Goal: Entertainment & Leisure: Consume media (video, audio)

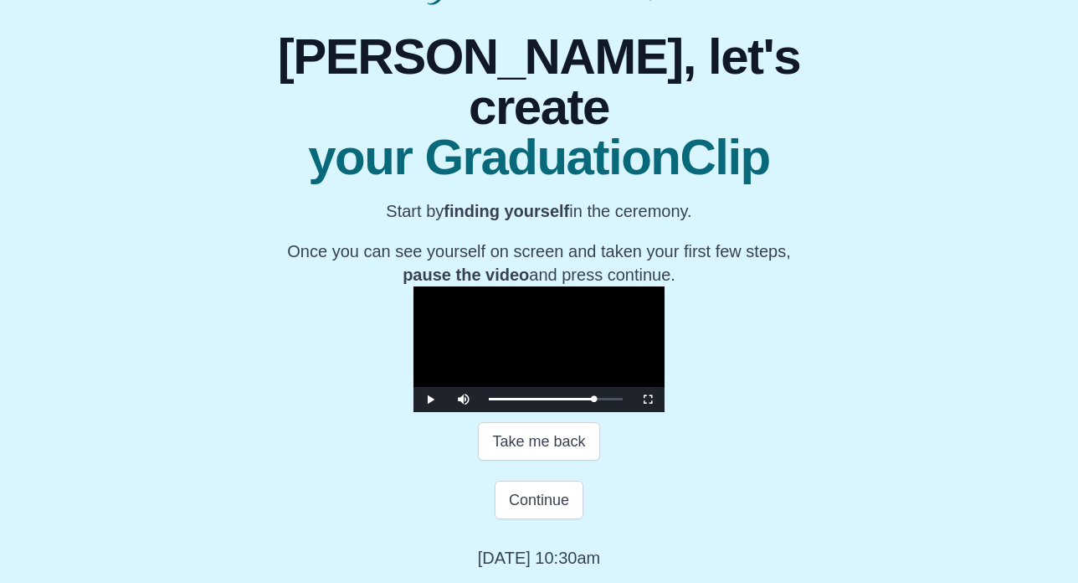
scroll to position [250, 0]
drag, startPoint x: 673, startPoint y: 393, endPoint x: 721, endPoint y: 395, distance: 48.6
click at [608, 397] on div "1:00:38 Progress : 0%" at bounding box center [549, 399] width 120 height 4
click at [430, 399] on span "Video Player" at bounding box center [430, 399] width 0 height 0
drag, startPoint x: 719, startPoint y: 393, endPoint x: 709, endPoint y: 394, distance: 10.2
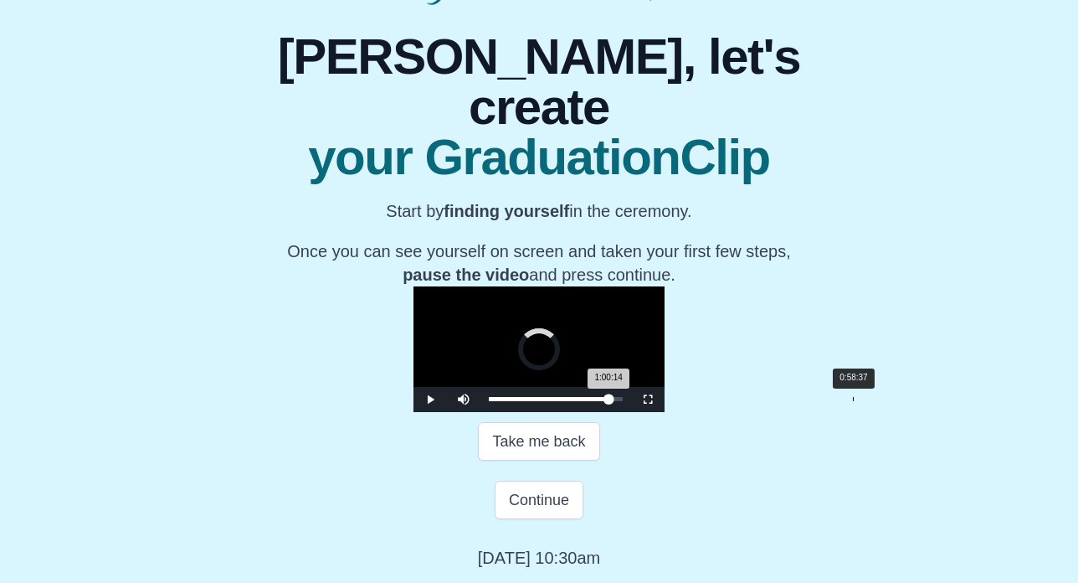
click at [631, 394] on div "Loaded : 0% 0:58:37 1:00:14 Progress : 0%" at bounding box center [555, 399] width 151 height 25
click at [605, 397] on div "0:59:33 Progress : 0%" at bounding box center [547, 399] width 116 height 4
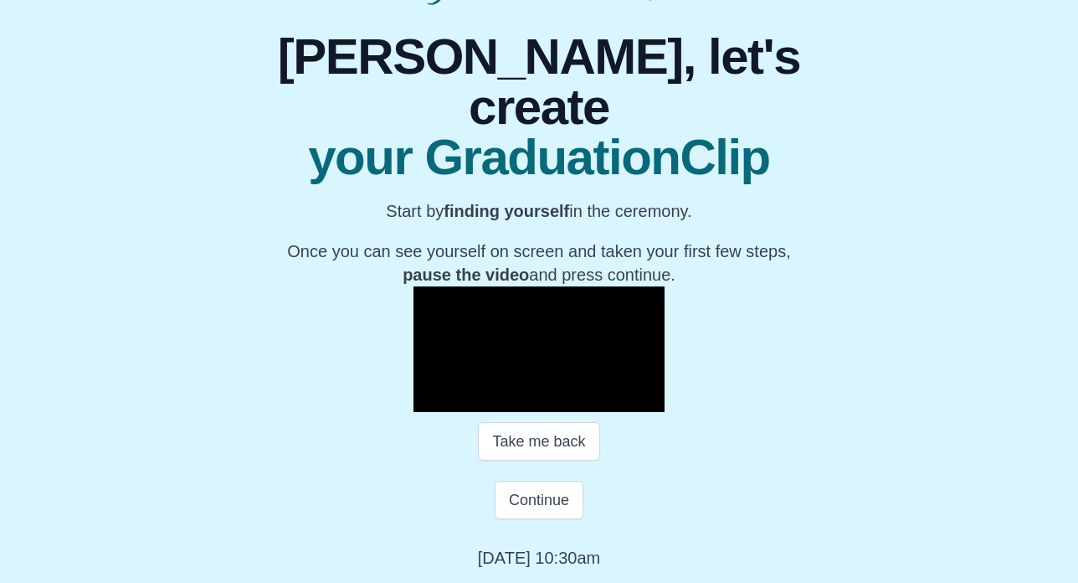
click at [607, 398] on div "1:00:02 Progress : 0%" at bounding box center [548, 399] width 118 height 4
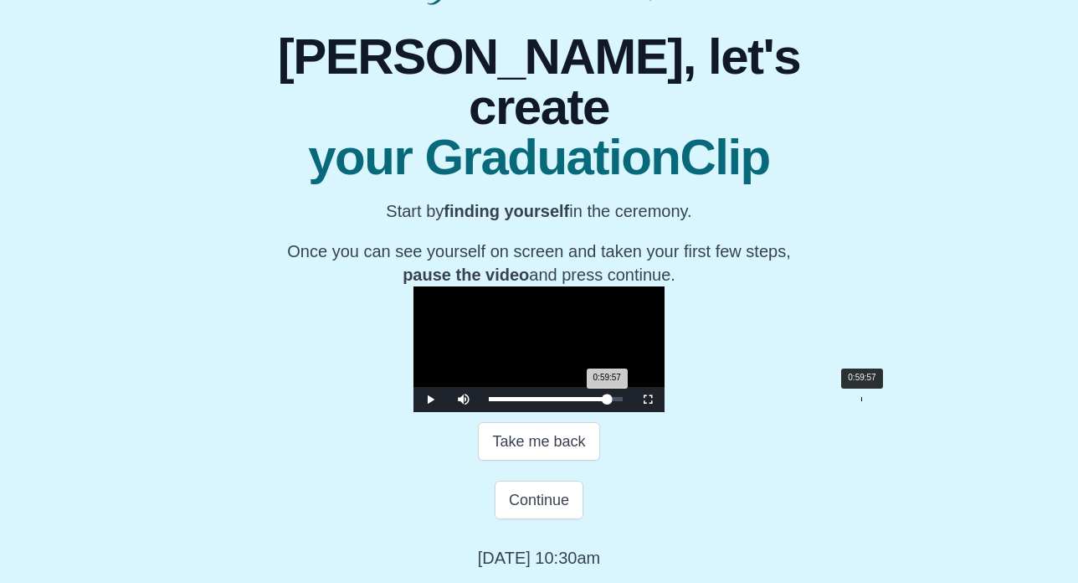
click at [607, 397] on div "0:59:57 Progress : 0%" at bounding box center [548, 399] width 118 height 4
click at [608, 397] on div "1:00:06 Progress : 0%" at bounding box center [548, 399] width 119 height 4
click at [608, 397] on div "1:00:47 Progress : 0%" at bounding box center [549, 399] width 120 height 4
click at [606, 397] on div "0:59:25 Progress : 0%" at bounding box center [547, 399] width 117 height 4
click at [606, 397] on div "0:59:57 Progress : 0%" at bounding box center [547, 399] width 117 height 4
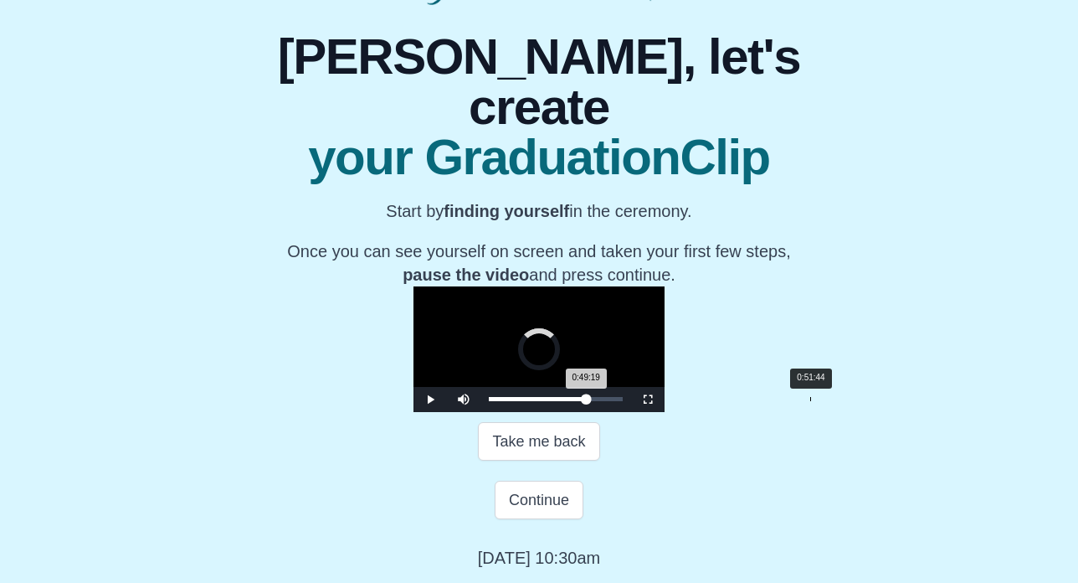
drag, startPoint x: 731, startPoint y: 399, endPoint x: 666, endPoint y: 390, distance: 65.9
click at [631, 390] on div "Loaded : 0% 0:51:44 0:49:19 Progress : 0%" at bounding box center [555, 399] width 151 height 25
drag, startPoint x: 666, startPoint y: 393, endPoint x: 675, endPoint y: 393, distance: 9.2
click at [593, 397] on div "0:53:13 Progress : 0%" at bounding box center [541, 399] width 105 height 4
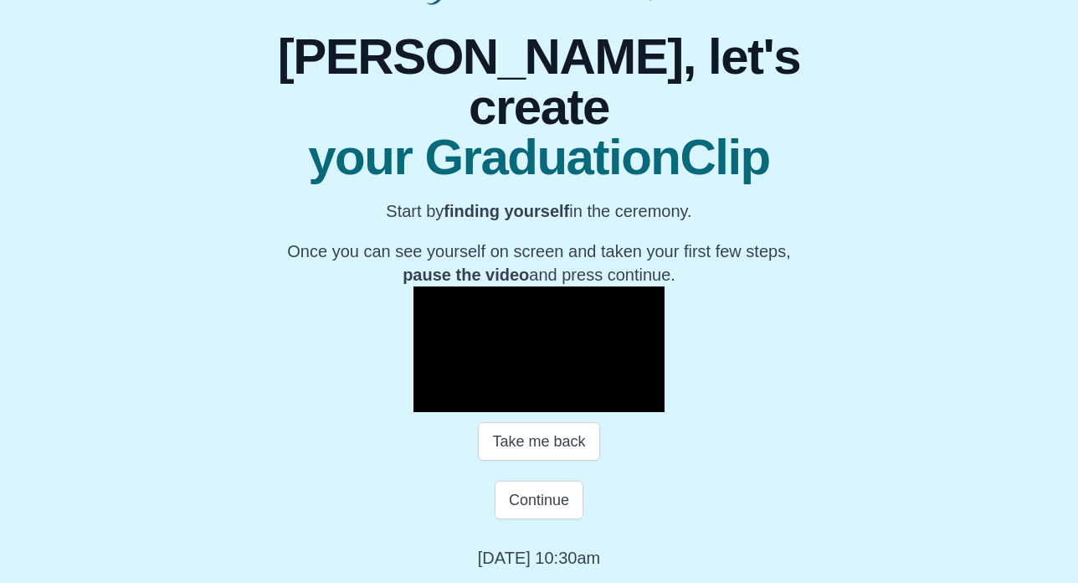
click at [430, 399] on span "Video Player" at bounding box center [430, 399] width 0 height 0
